Goal: Information Seeking & Learning: Learn about a topic

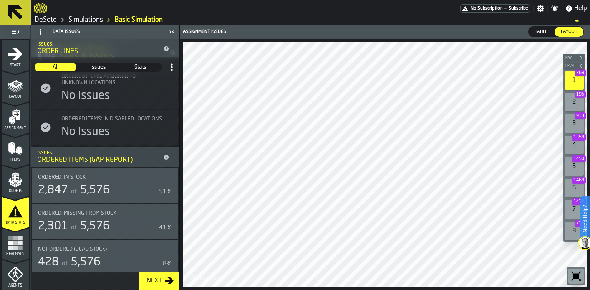
scroll to position [732, 0]
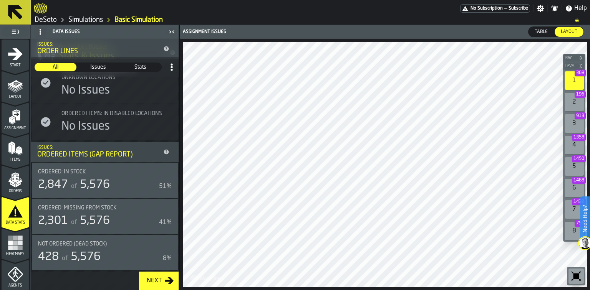
click at [11, 236] on rect "menu Heatmaps" at bounding box center [10, 238] width 5 height 5
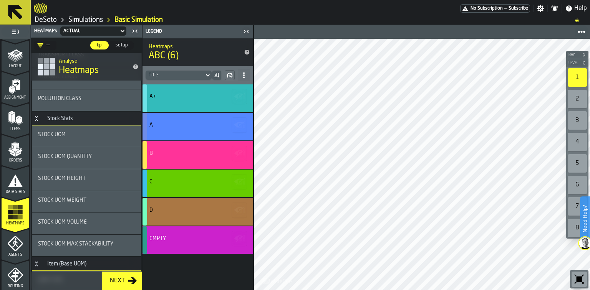
scroll to position [184, 0]
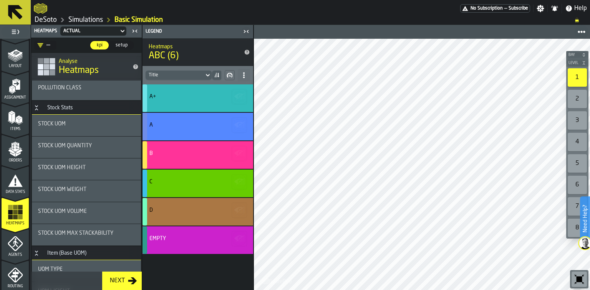
click at [67, 150] on div "Stock UOM Quantity" at bounding box center [86, 147] width 97 height 9
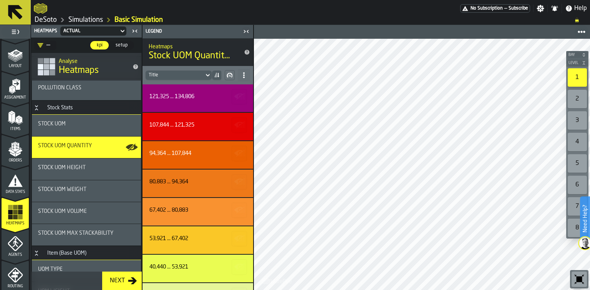
click at [85, 167] on span "Stock UOM Height" at bounding box center [62, 168] width 48 height 6
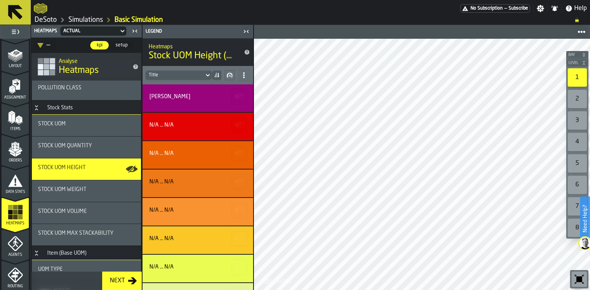
click at [81, 194] on div "Stock UOM Weight" at bounding box center [86, 191] width 97 height 9
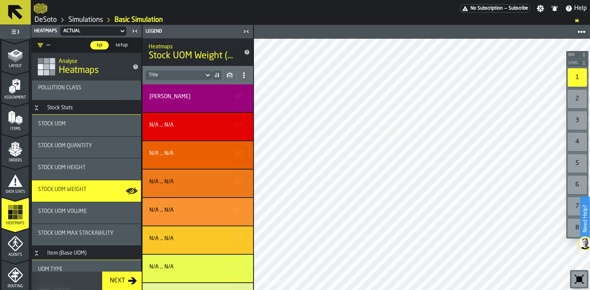
click at [61, 218] on div "Stock UOM Volume" at bounding box center [86, 212] width 97 height 9
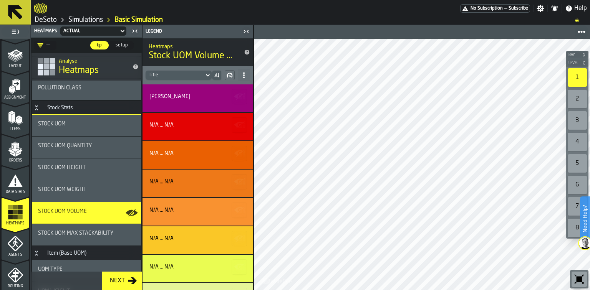
click at [78, 144] on span "Stock UOM Quantity" at bounding box center [65, 146] width 54 height 6
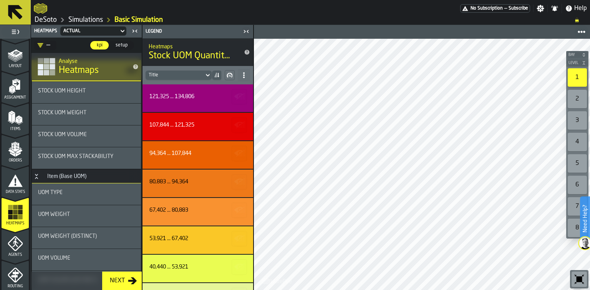
scroll to position [276, 0]
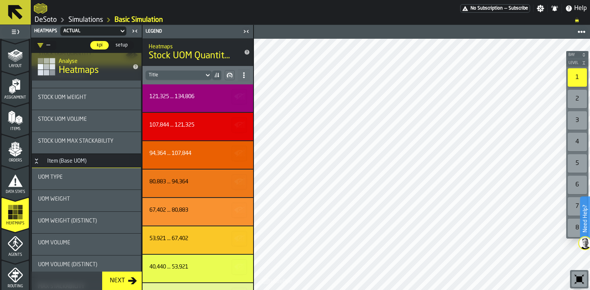
click at [64, 217] on div "UOM Weight (Distinct)" at bounding box center [86, 222] width 109 height 21
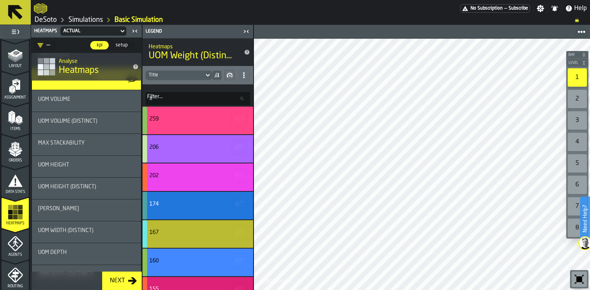
scroll to position [430, 0]
